Goal: Information Seeking & Learning: Learn about a topic

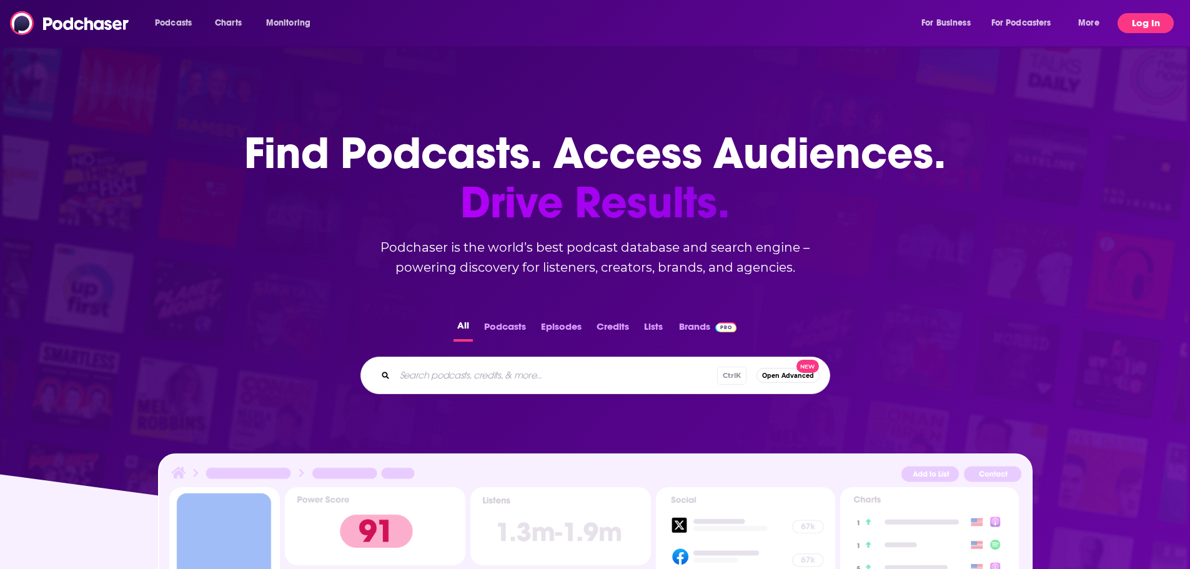
click at [1145, 24] on button "Log In" at bounding box center [1146, 23] width 56 height 20
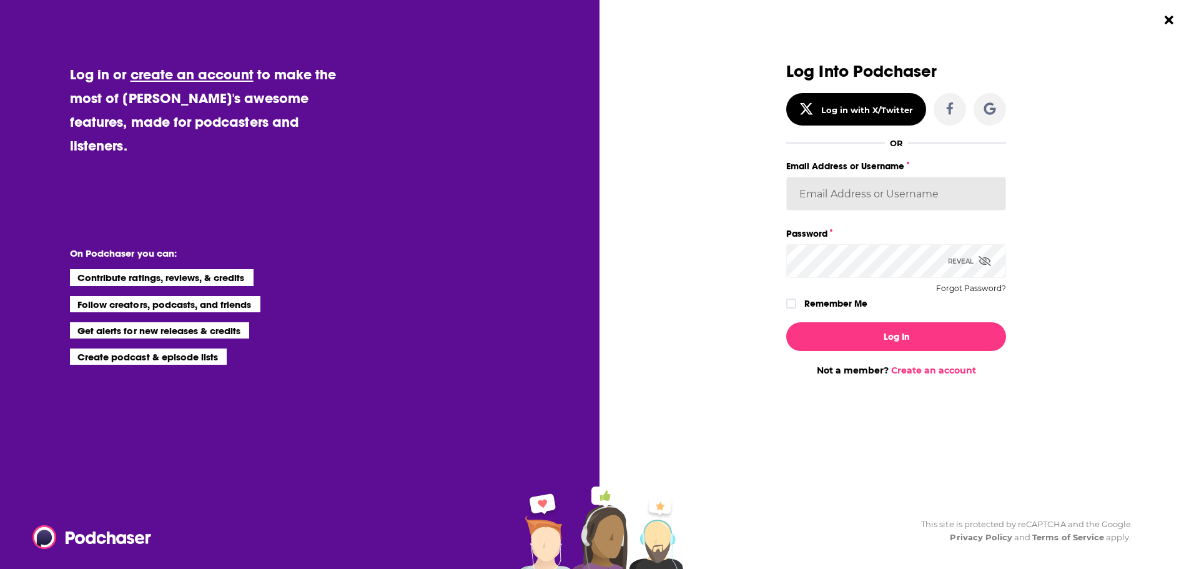
type input "[EMAIL_ADDRESS][PERSON_NAME][DOMAIN_NAME]"
click at [927, 333] on button "Log In" at bounding box center [896, 336] width 220 height 29
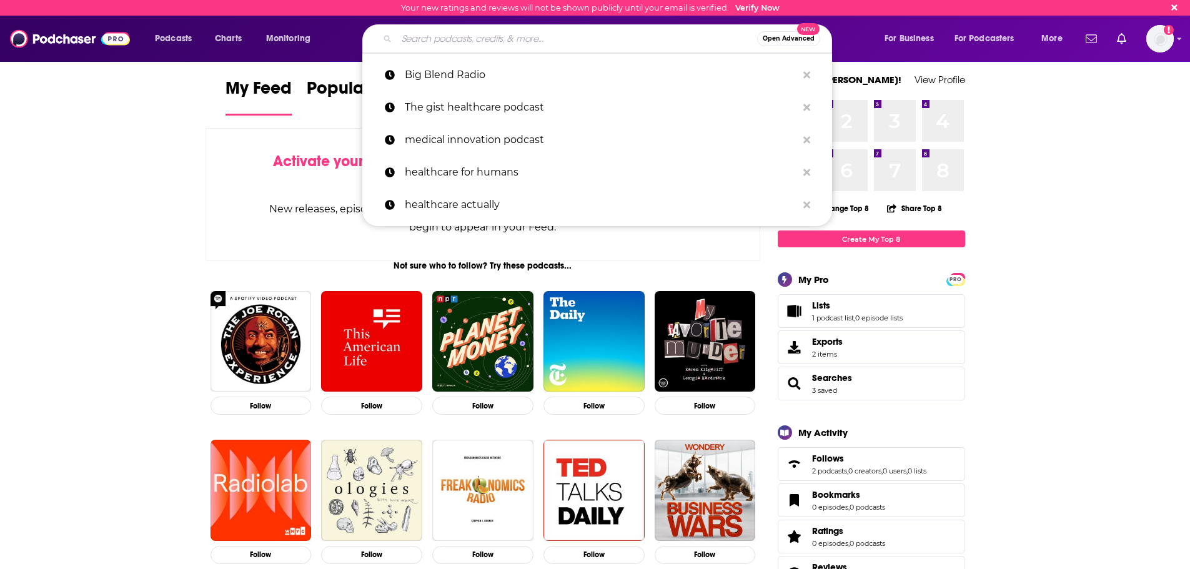
click at [445, 39] on input "Search podcasts, credits, & more..." at bounding box center [577, 39] width 360 height 20
paste input "The Mother Like a Boss Podcast"
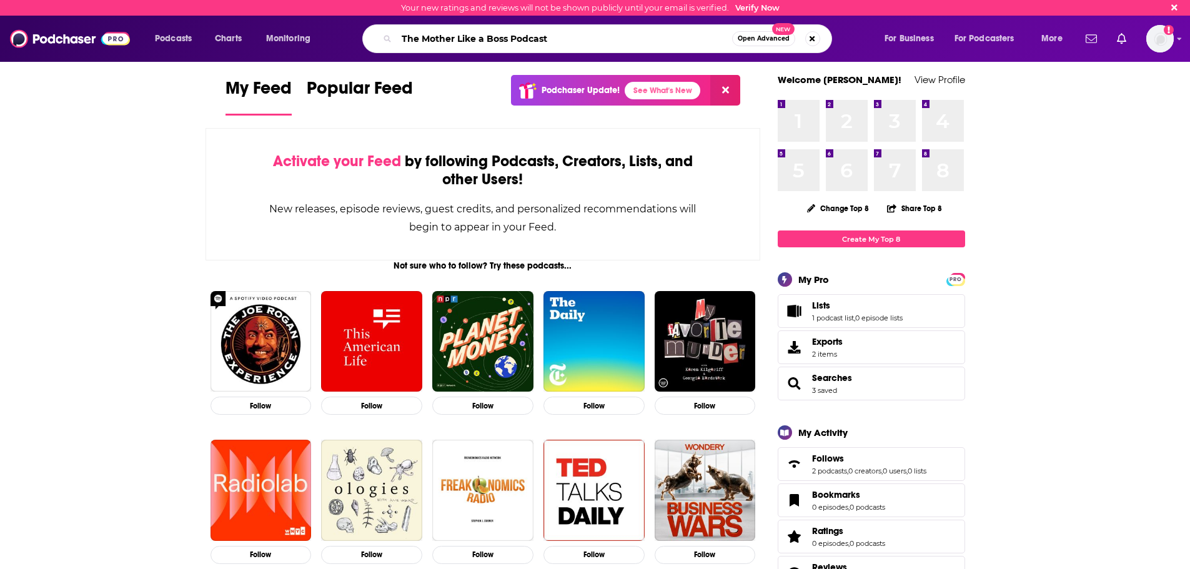
type input "The Mother Like a Boss Podcast"
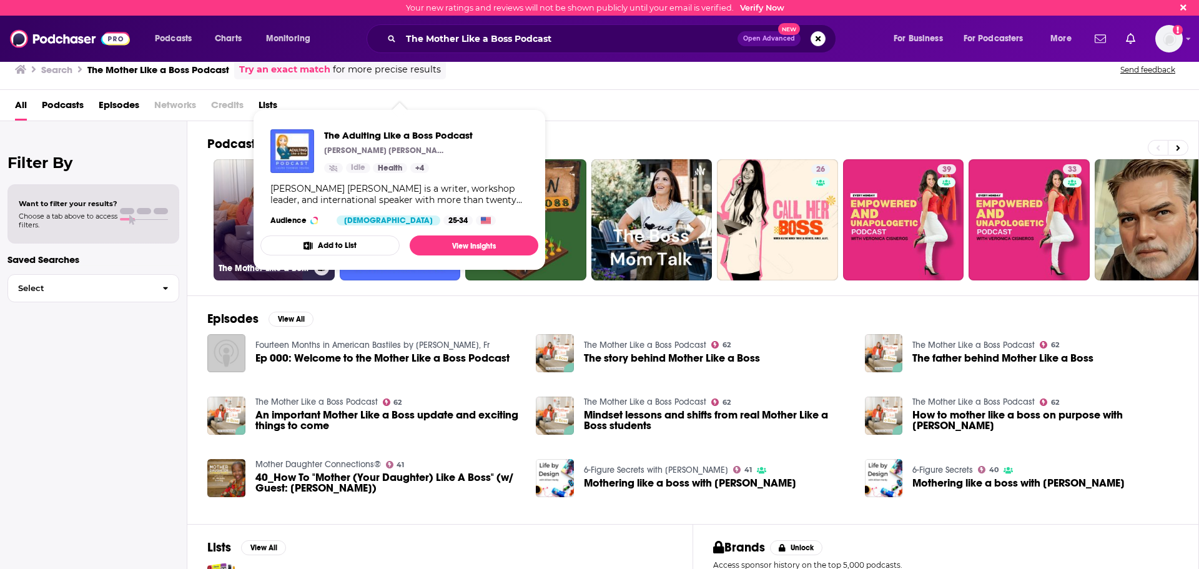
click at [229, 214] on link "62 The Mother Like a Boss Podcast" at bounding box center [274, 219] width 121 height 121
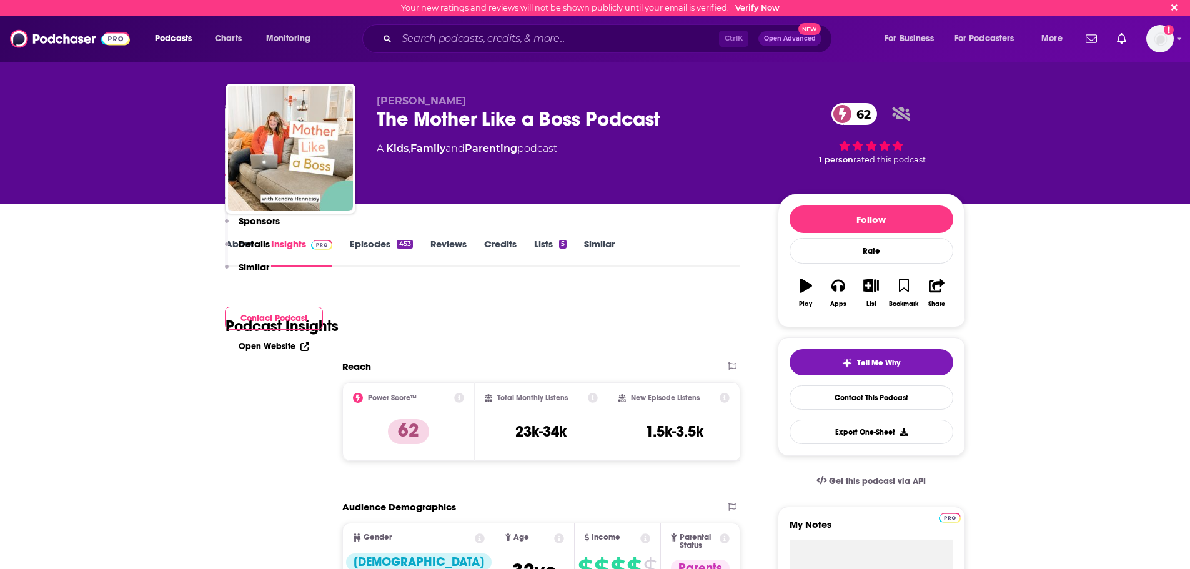
scroll to position [984, 0]
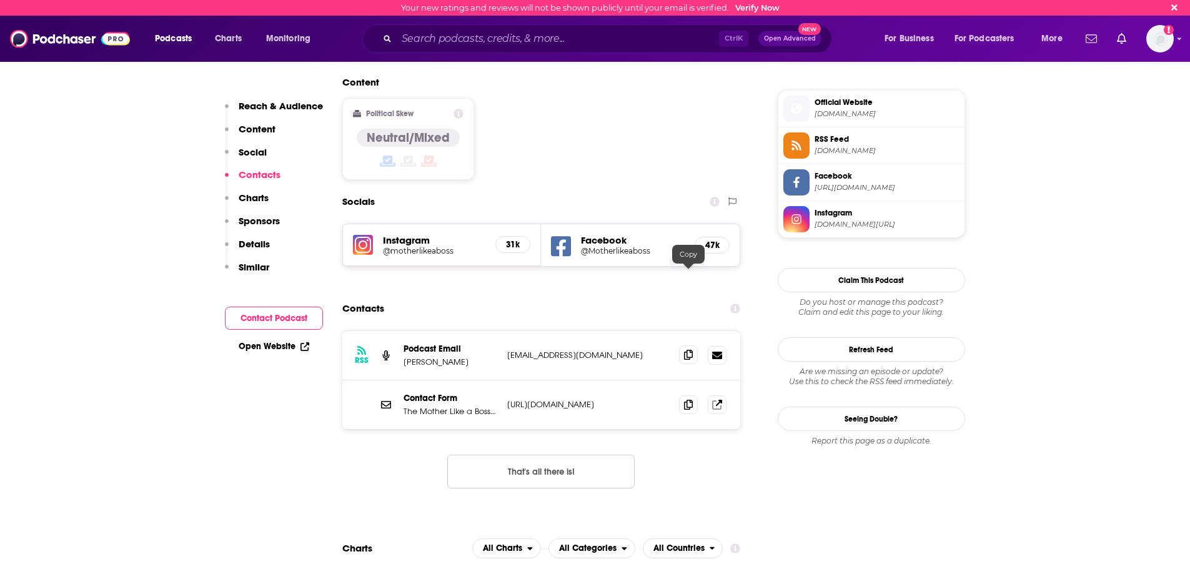
click at [686, 350] on icon at bounding box center [688, 355] width 9 height 10
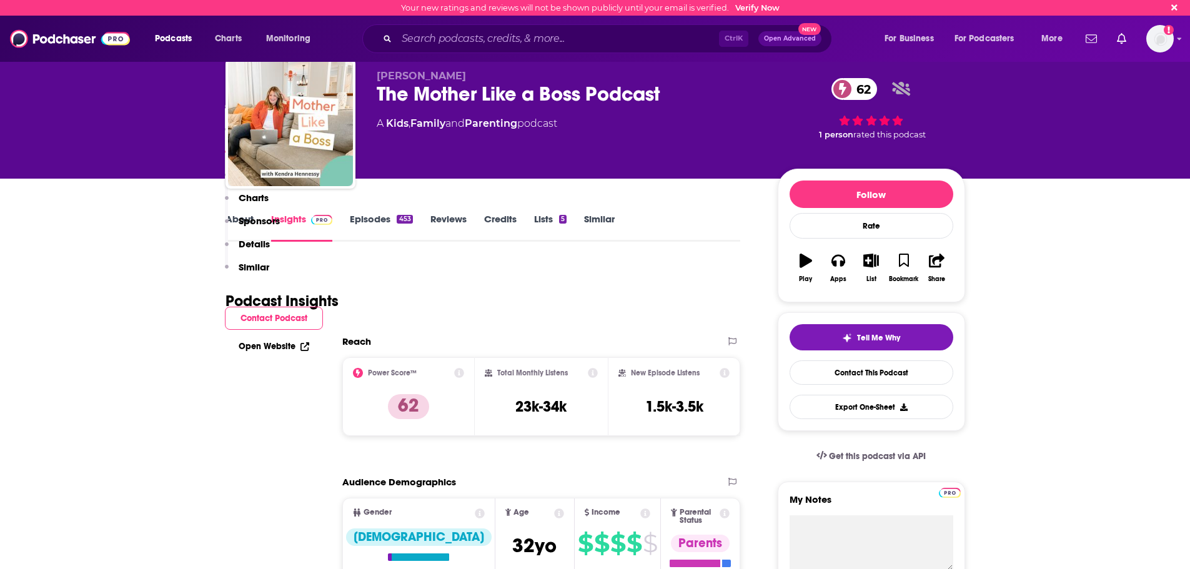
scroll to position [0, 0]
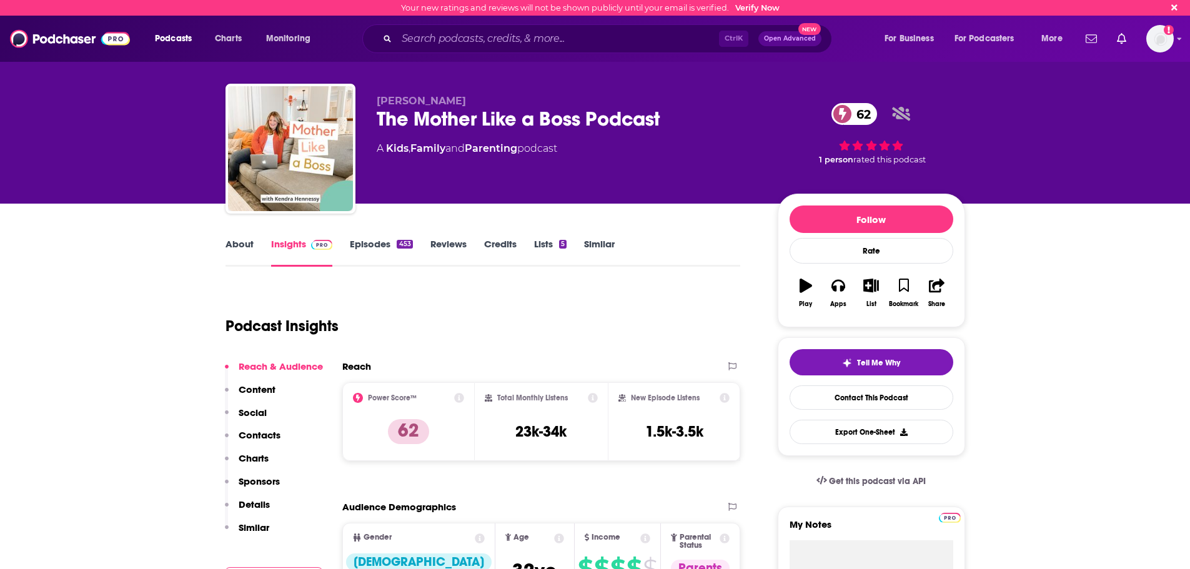
click at [232, 242] on link "About" at bounding box center [240, 252] width 28 height 29
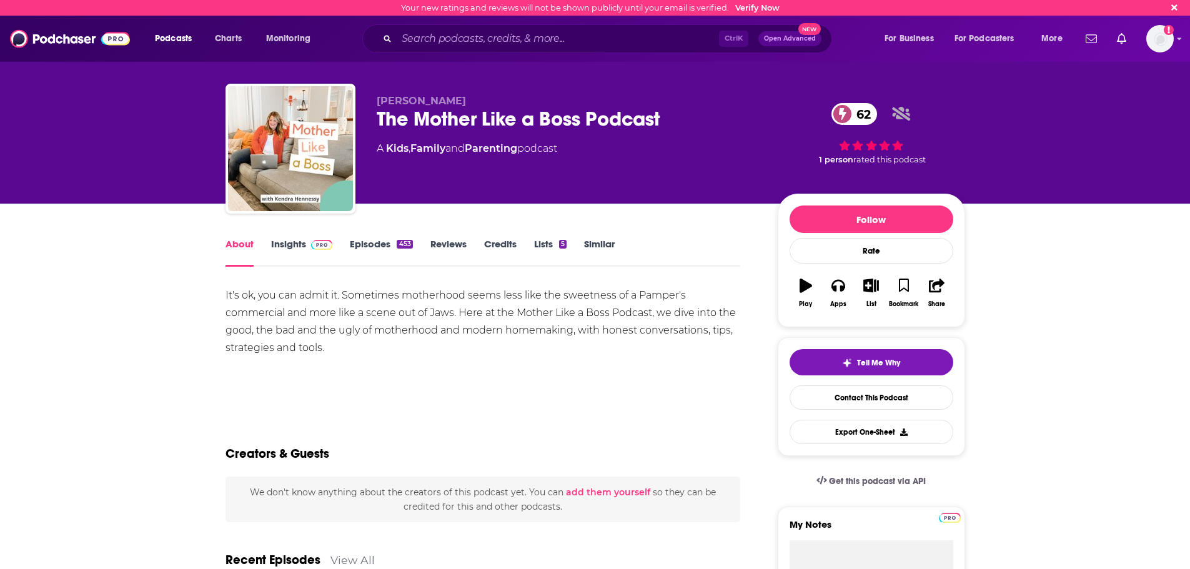
click at [284, 241] on link "Insights" at bounding box center [302, 252] width 62 height 29
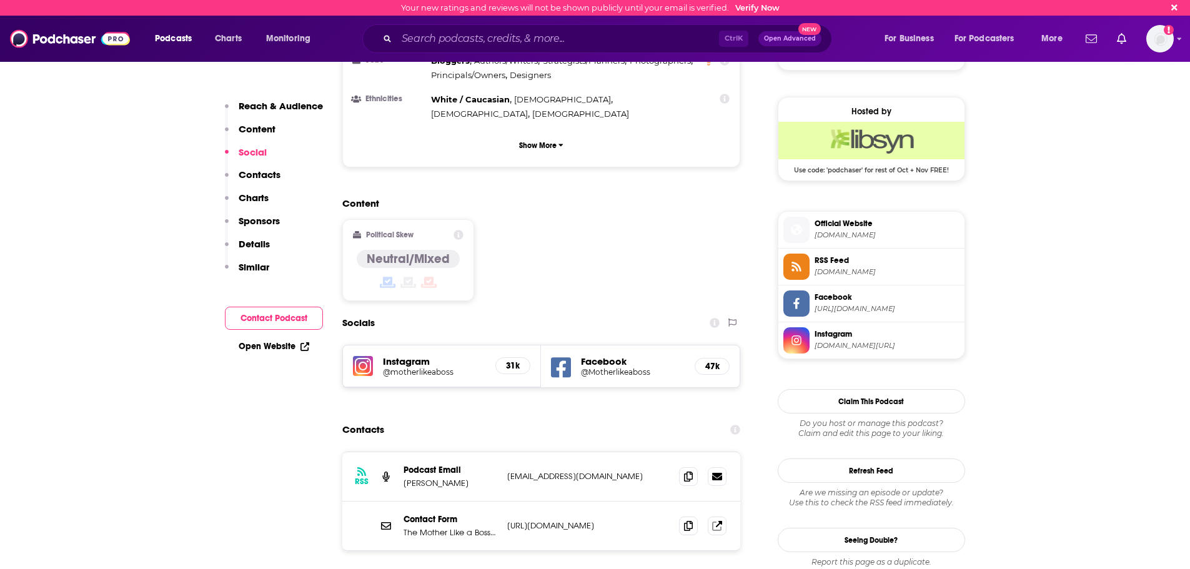
scroll to position [925, 0]
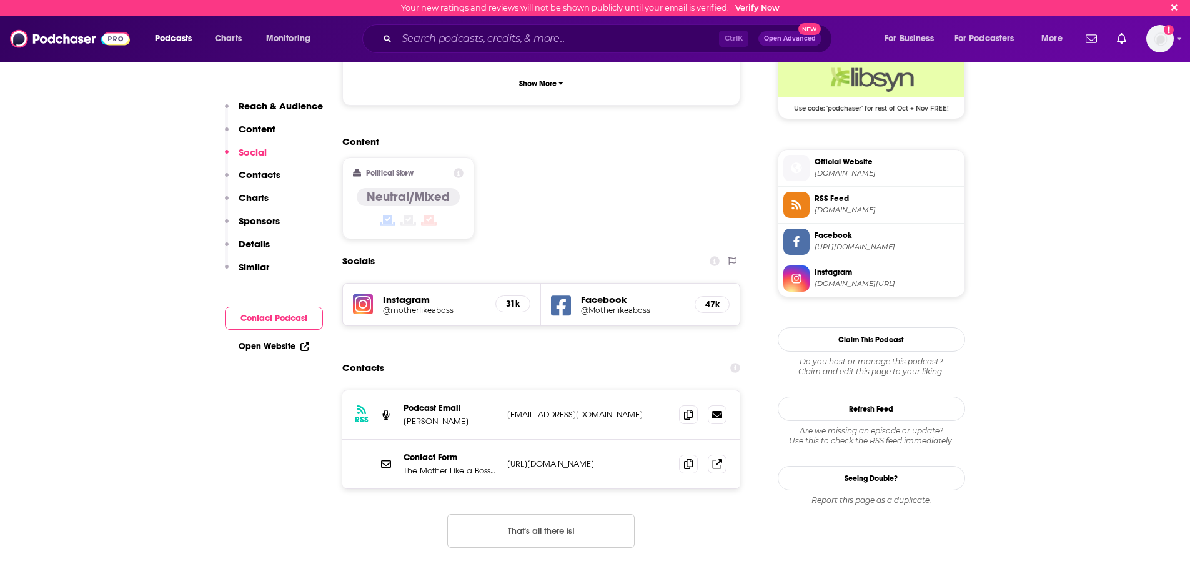
click at [597, 294] on h5 "Facebook" at bounding box center [633, 300] width 104 height 12
click at [595, 305] on h5 "@Motherlikeaboss" at bounding box center [633, 309] width 104 height 9
click at [421, 305] on h5 "@motherlikeaboss" at bounding box center [434, 309] width 103 height 9
paste input "Motherly/The Motherly Podcast"
type input "Motherly/The Motherly Podcast"
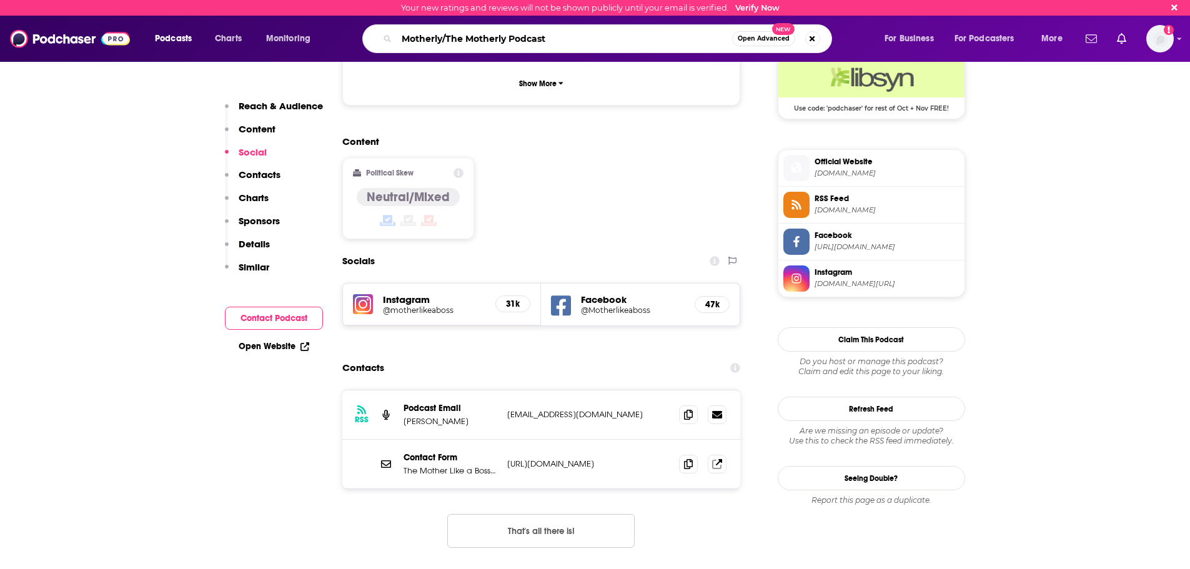
click at [475, 41] on input "Motherly/The Motherly Podcast" at bounding box center [564, 39] width 335 height 20
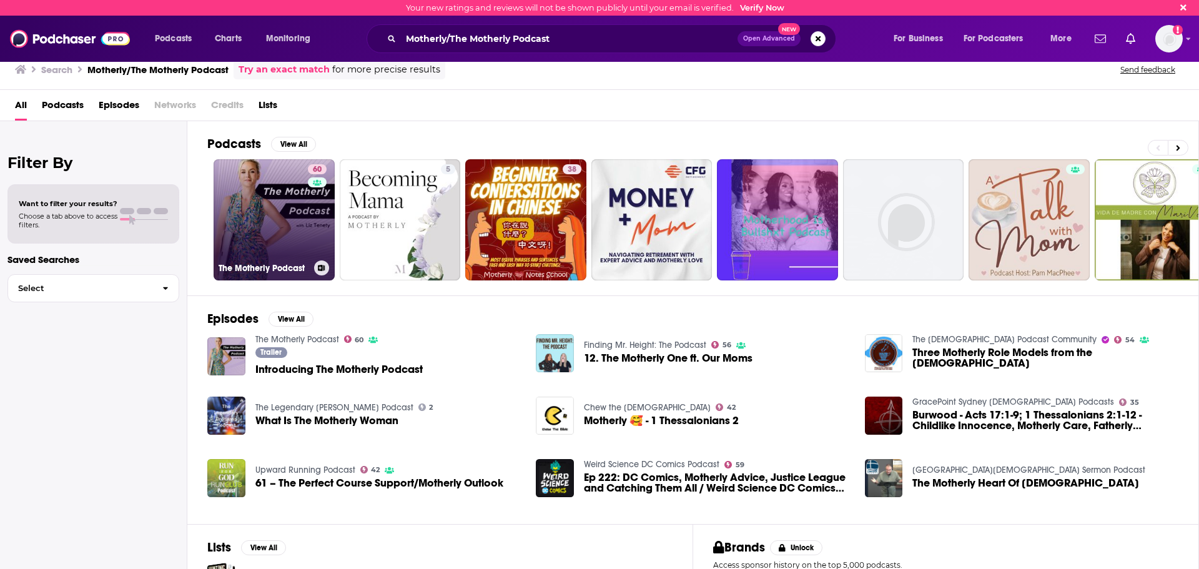
click at [314, 228] on div "60" at bounding box center [319, 212] width 22 height 96
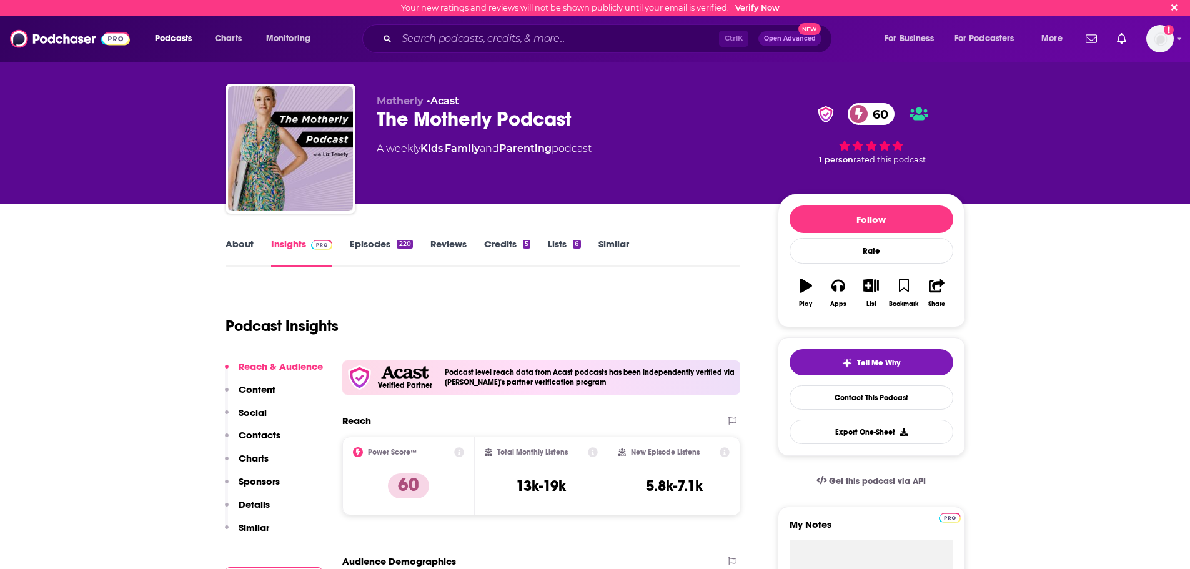
click at [237, 255] on link "About" at bounding box center [240, 252] width 28 height 29
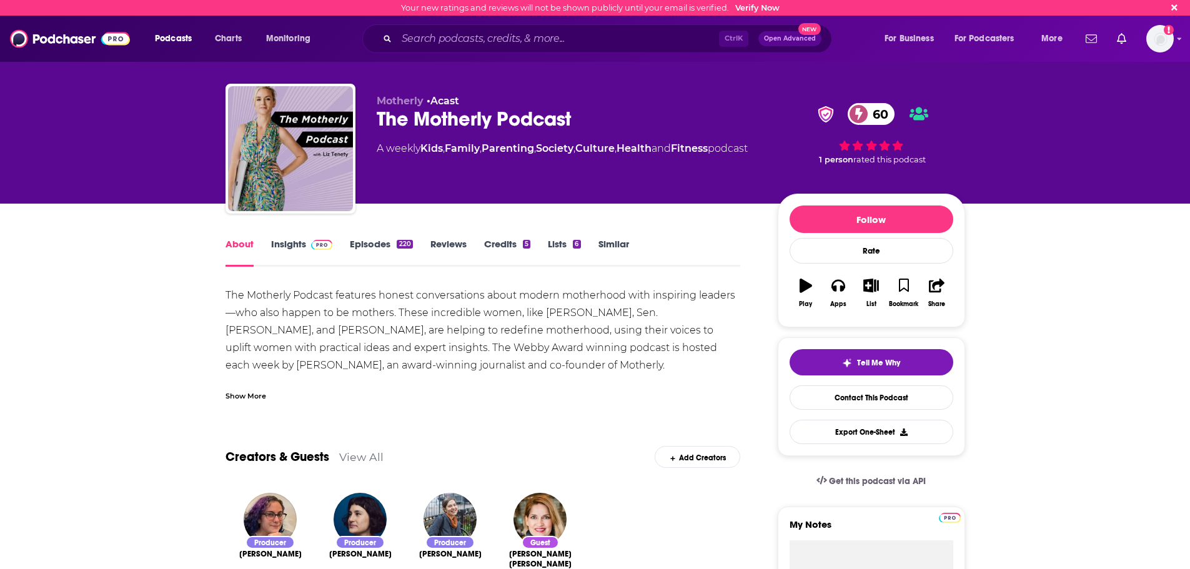
click at [294, 247] on link "Insights" at bounding box center [302, 252] width 62 height 29
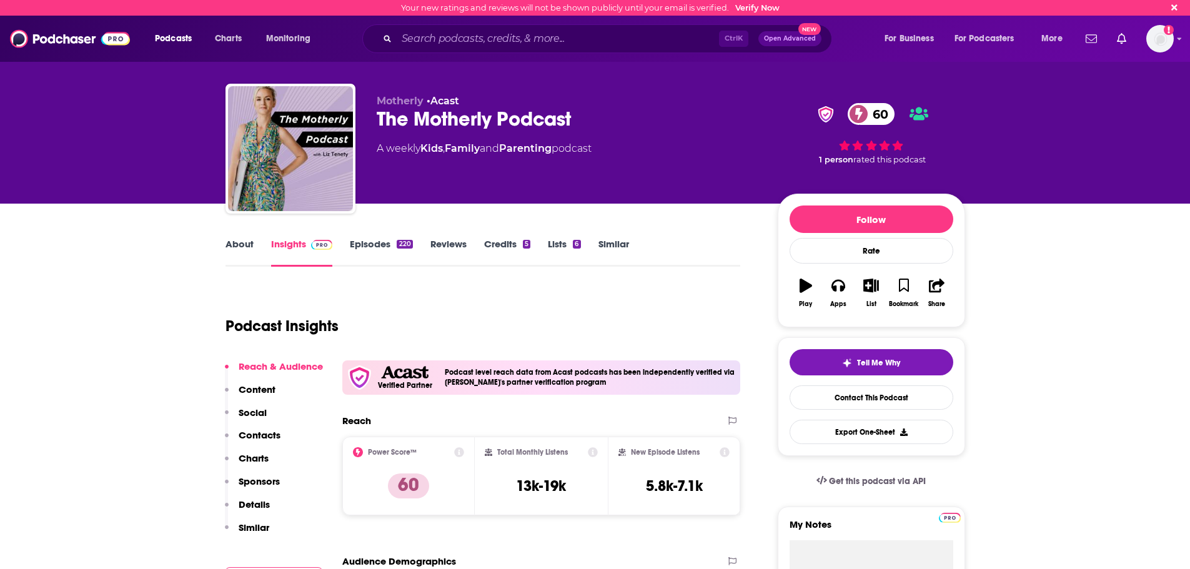
click at [370, 249] on link "Episodes 220" at bounding box center [381, 252] width 62 height 29
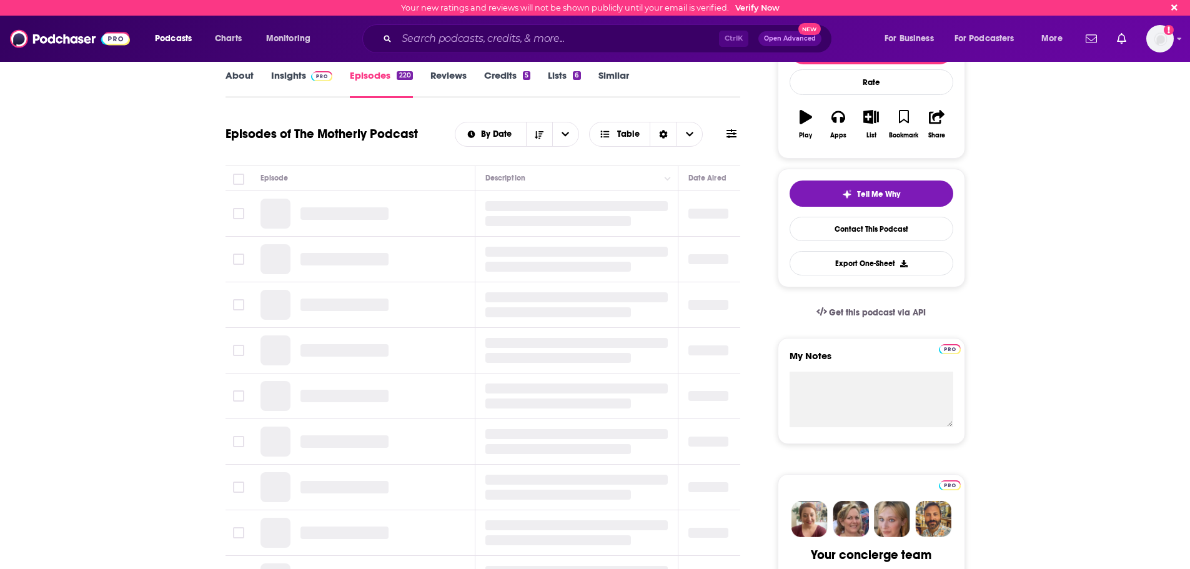
scroll to position [169, 0]
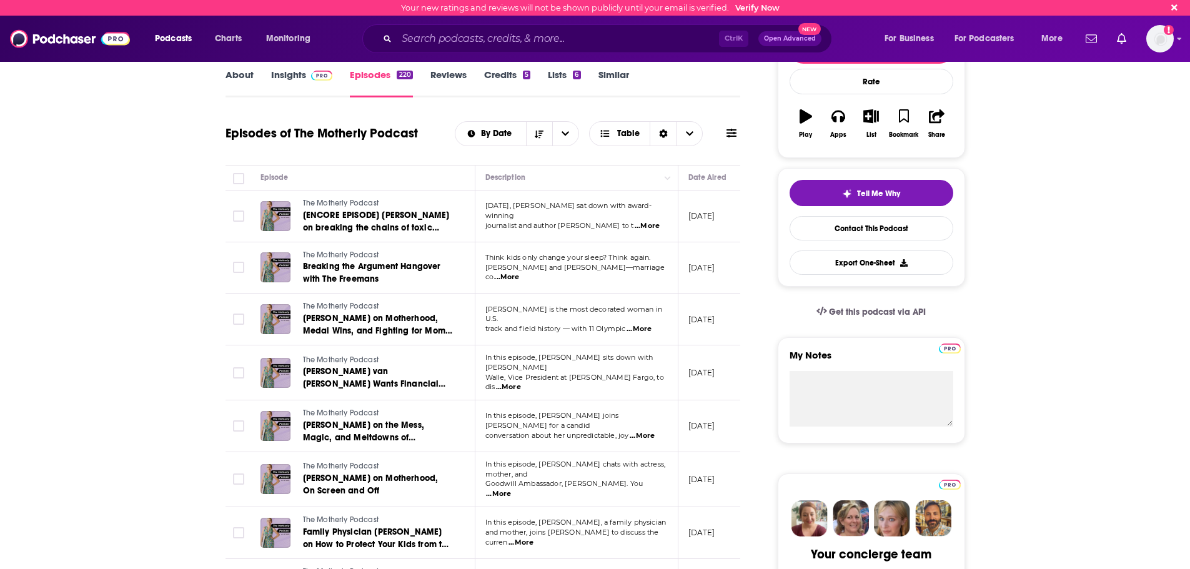
drag, startPoint x: 718, startPoint y: 212, endPoint x: 644, endPoint y: 227, distance: 76.0
click at [644, 227] on tr "The Motherly Podcast [ENCORE EPISODE] [PERSON_NAME] on breaking the chains of t…" at bounding box center [661, 217] width 870 height 52
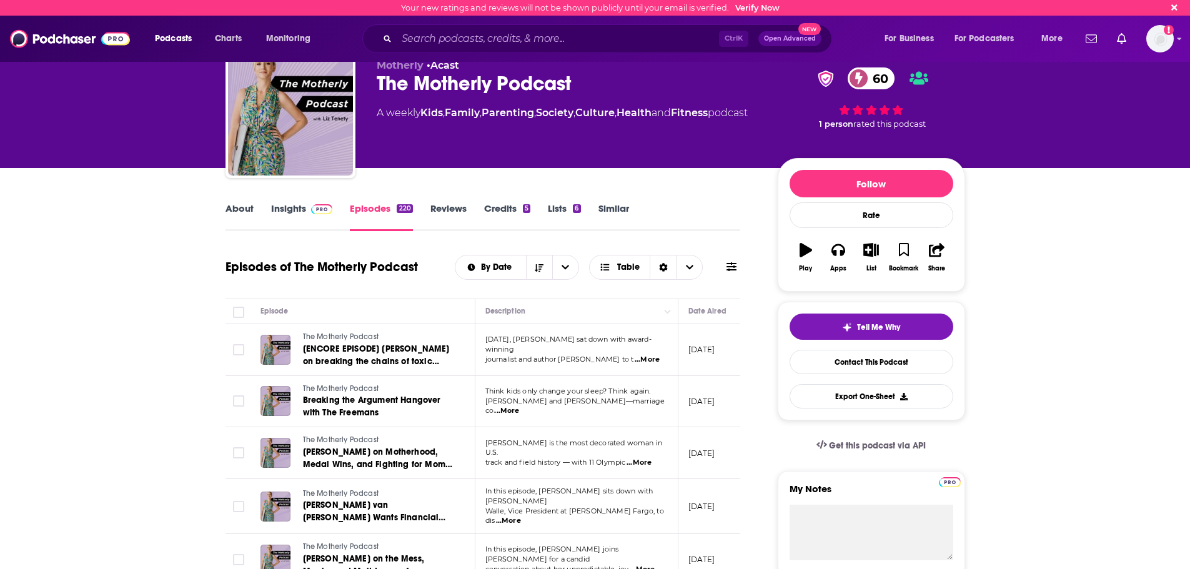
scroll to position [35, 0]
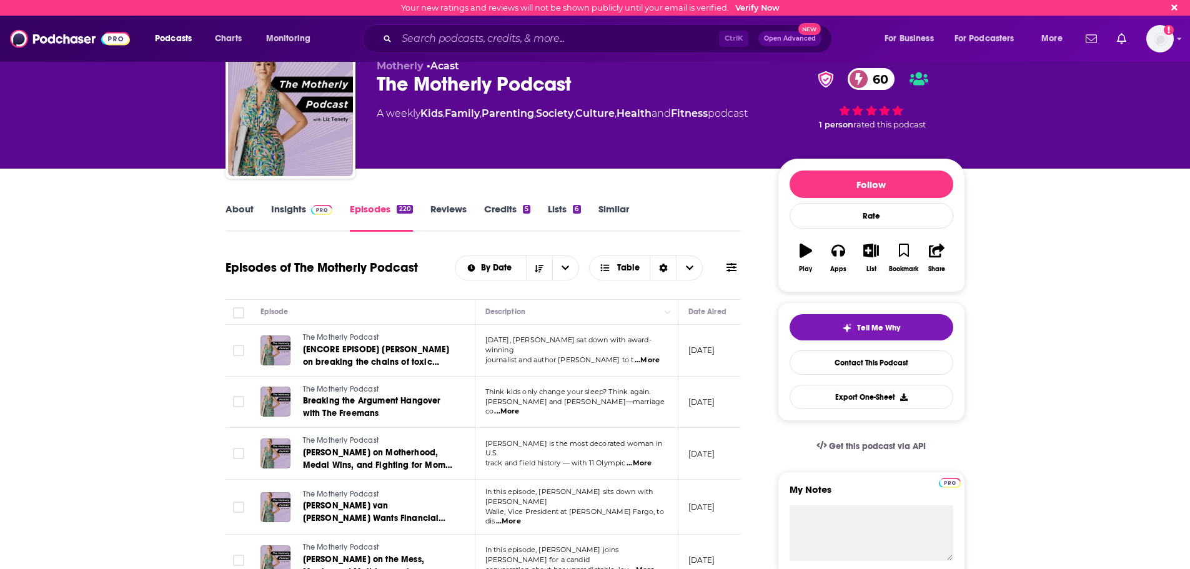
click at [226, 207] on link "About" at bounding box center [240, 217] width 28 height 29
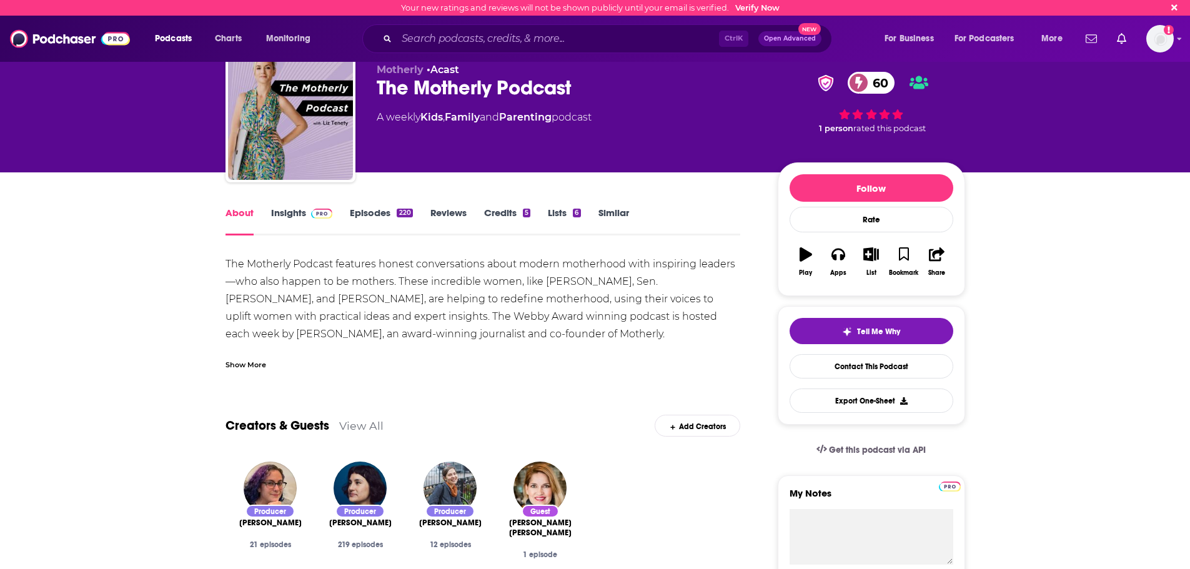
scroll to position [31, 0]
click at [293, 211] on link "Insights" at bounding box center [302, 221] width 62 height 29
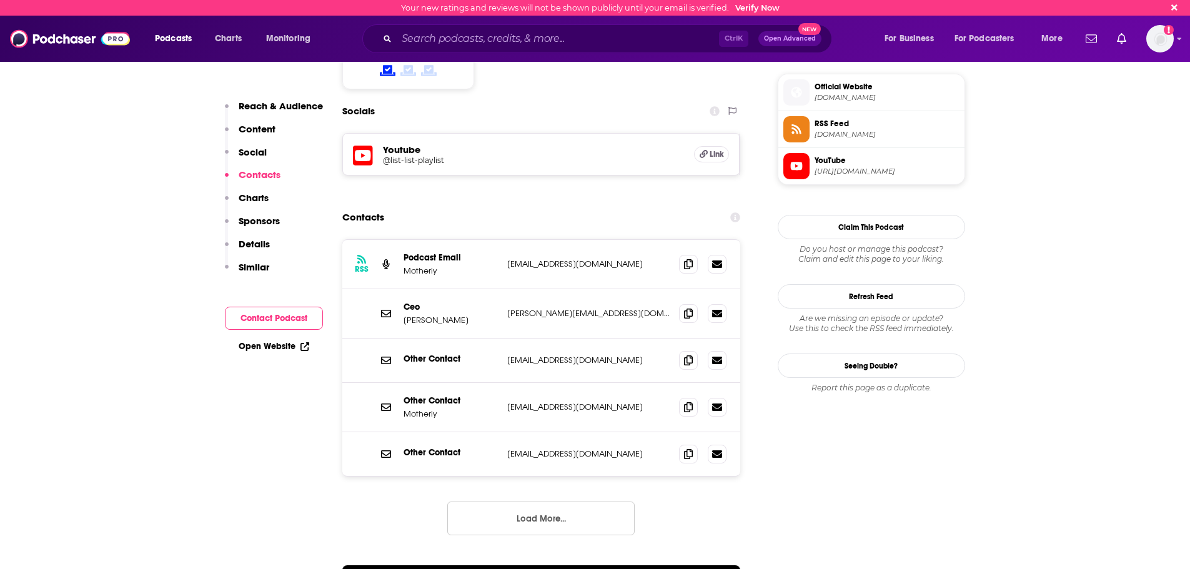
scroll to position [1102, 0]
